Goal: Check status: Check status

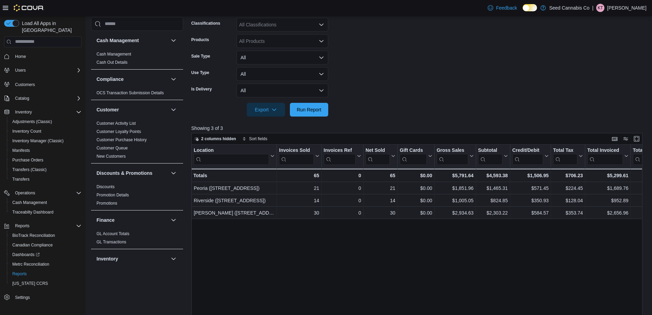
scroll to position [114, 0]
